Goal: Task Accomplishment & Management: Manage account settings

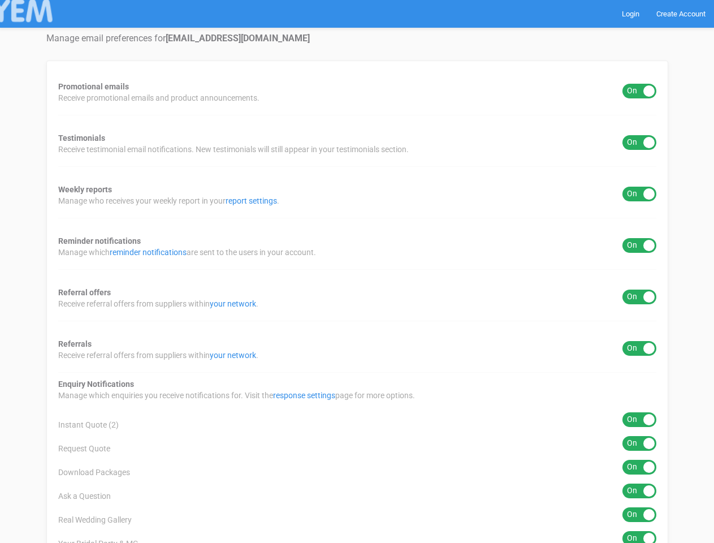
click at [357, 271] on div "Promotional emails ON OFF Receive promotional emails and product announcements.…" at bounding box center [357, 492] width 622 height 862
click at [639, 91] on div "ON OFF" at bounding box center [640, 91] width 34 height 15
click at [639, 142] on div "ON OFF" at bounding box center [640, 142] width 34 height 15
click at [639, 194] on div "ON OFF" at bounding box center [640, 194] width 34 height 15
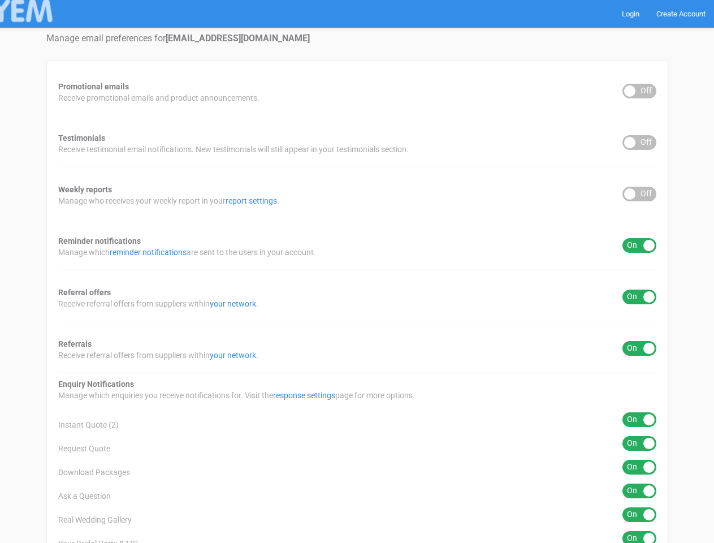
click at [639, 245] on div "ON OFF" at bounding box center [640, 245] width 34 height 15
click at [639, 297] on div "ON OFF" at bounding box center [640, 296] width 34 height 15
click at [639, 348] on div "ON OFF" at bounding box center [640, 348] width 34 height 15
click at [639, 420] on div "ON OFF" at bounding box center [640, 419] width 34 height 15
click at [639, 443] on div "ON OFF" at bounding box center [640, 443] width 34 height 15
